Goal: Check status: Check status

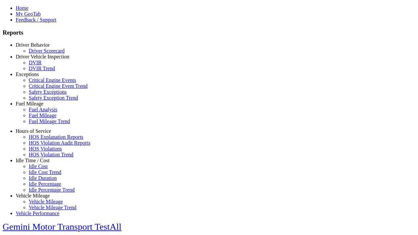
scroll to position [2, 0]
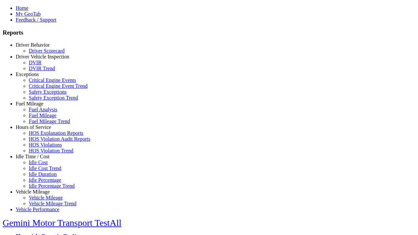
type input "**********"
